Goal: Task Accomplishment & Management: Manage account settings

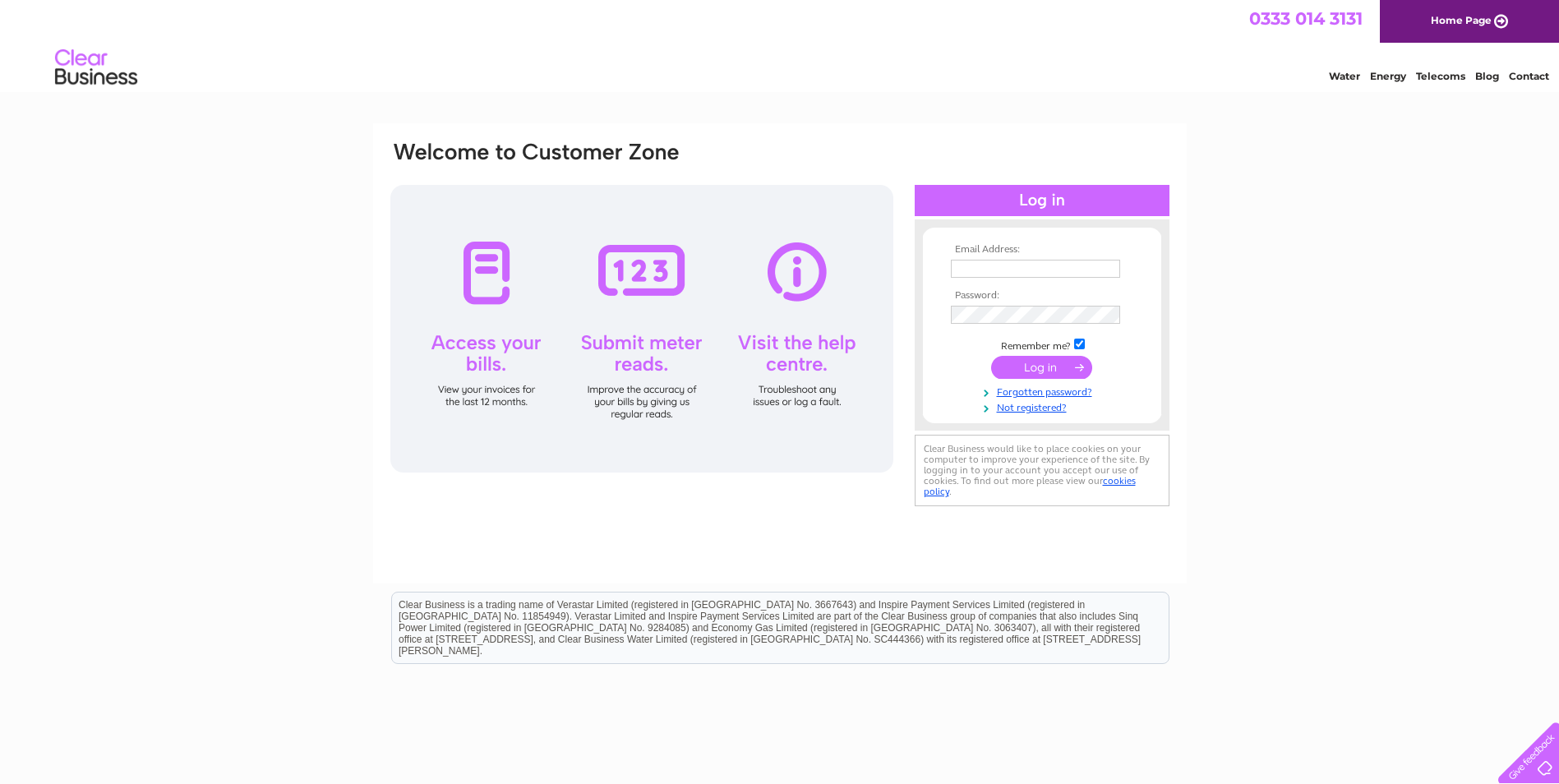
type input "mdaccounts@millerdevelopments.co.uk"
click at [1045, 365] on input "submit" at bounding box center [1042, 367] width 101 height 23
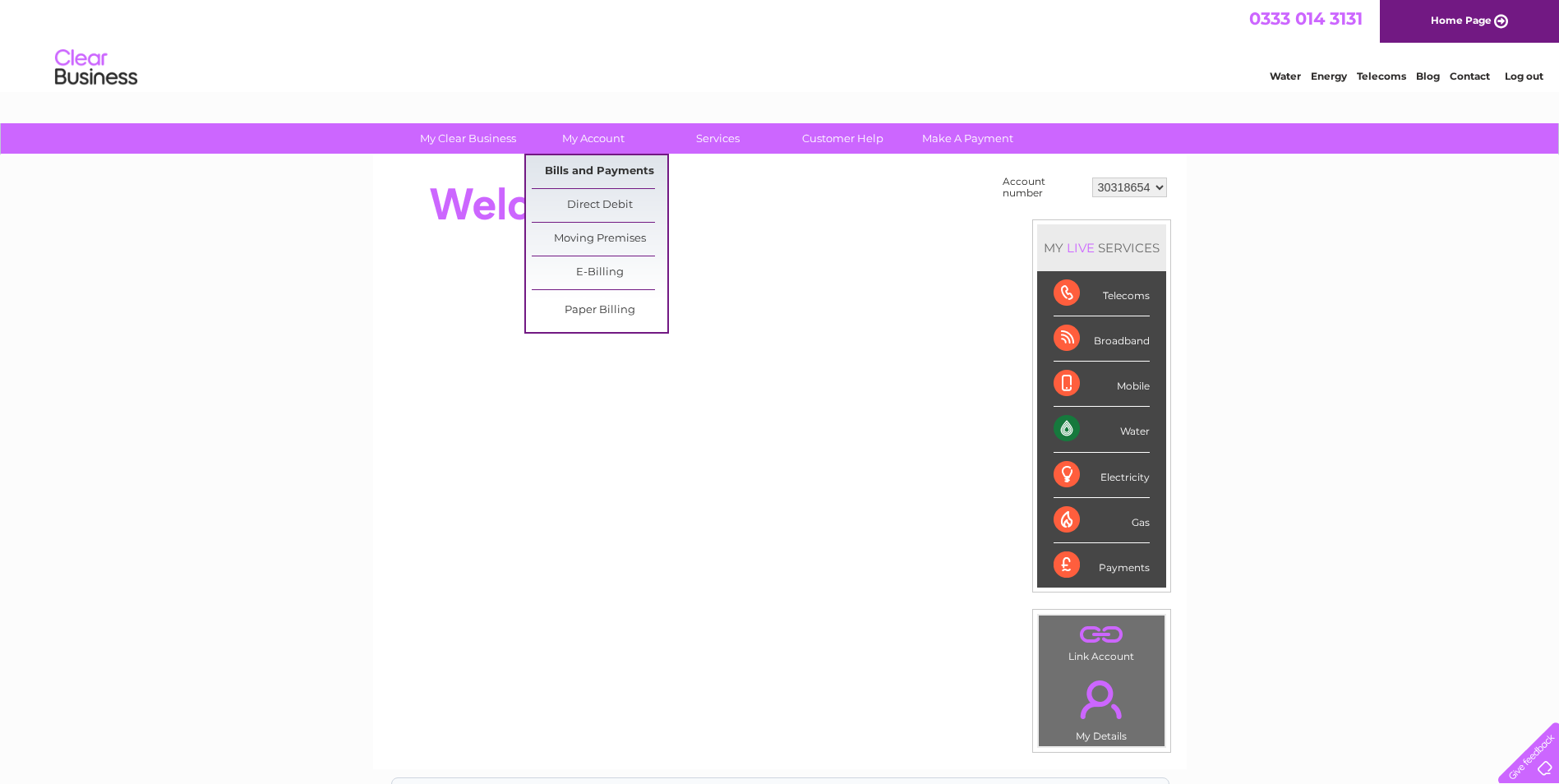
click at [598, 170] on link "Bills and Payments" at bounding box center [600, 172] width 136 height 33
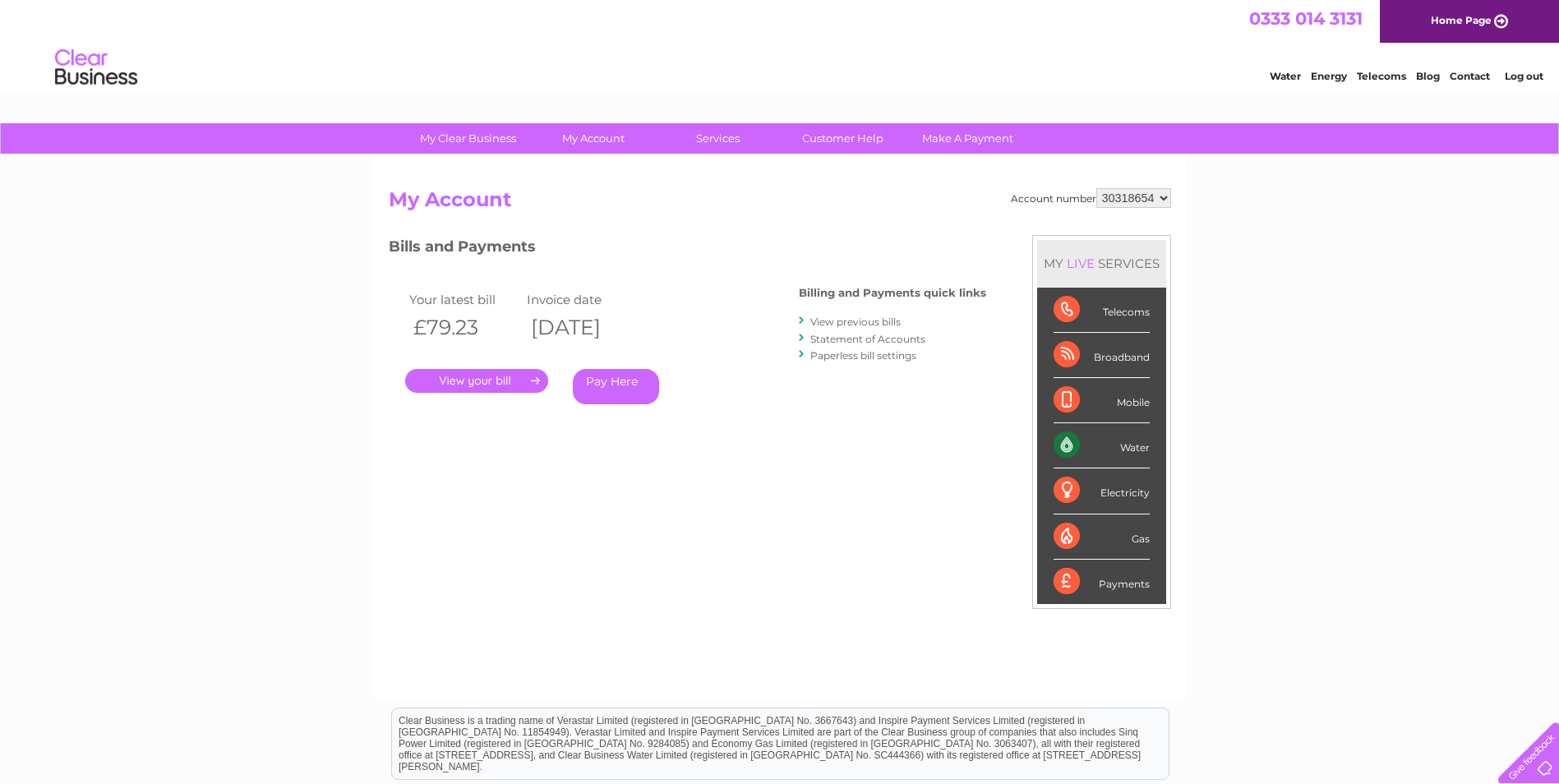
click at [470, 381] on link "." at bounding box center [476, 381] width 143 height 24
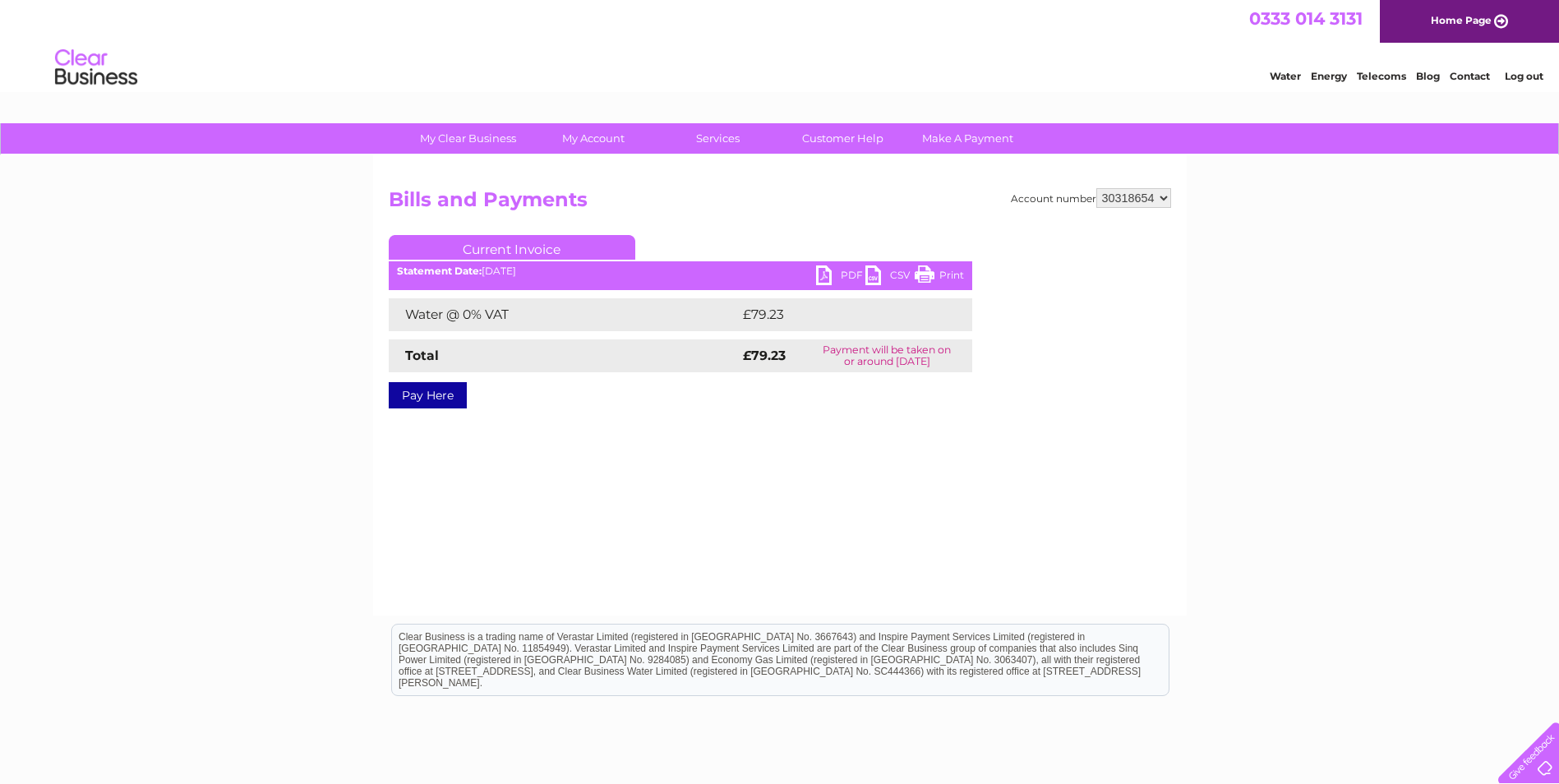
click at [851, 272] on link "PDF" at bounding box center [840, 278] width 49 height 24
